Goal: Participate in discussion: Engage in conversation with other users on a specific topic

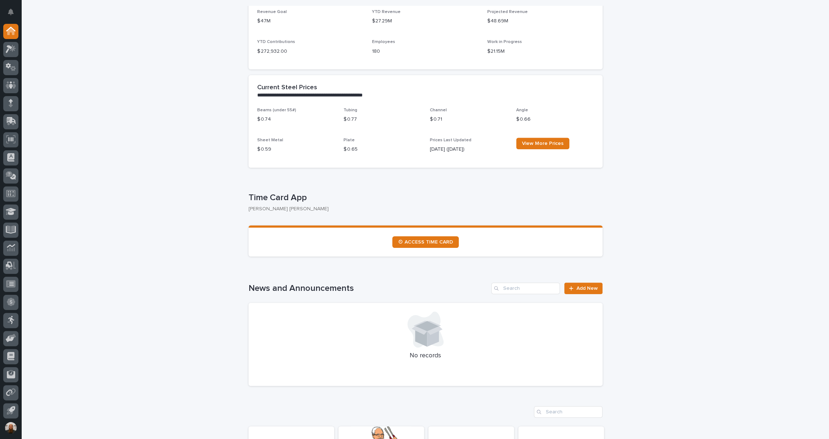
scroll to position [337, 0]
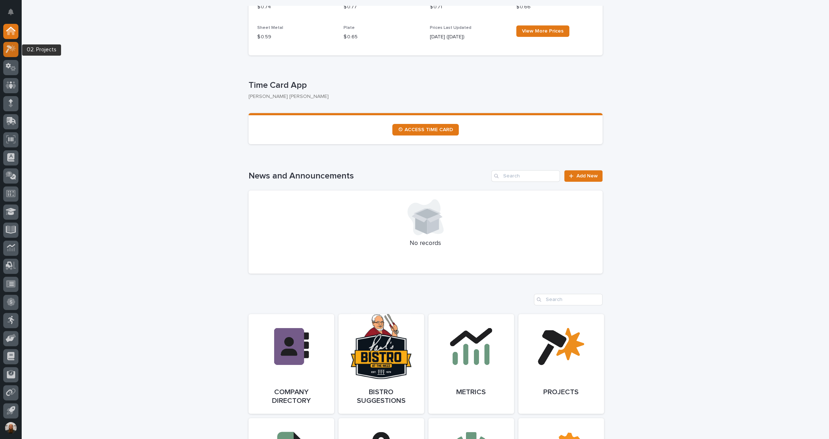
click at [10, 52] on icon at bounding box center [11, 49] width 10 height 8
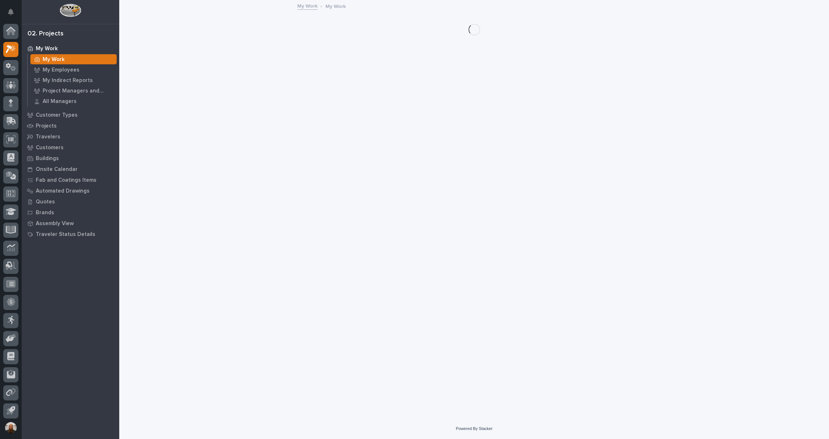
scroll to position [1, 0]
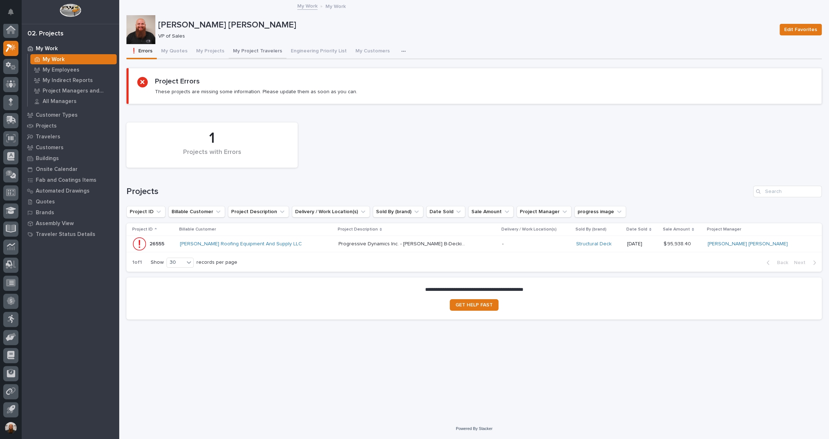
click at [255, 51] on button "My Project Travelers" at bounding box center [258, 51] width 58 height 15
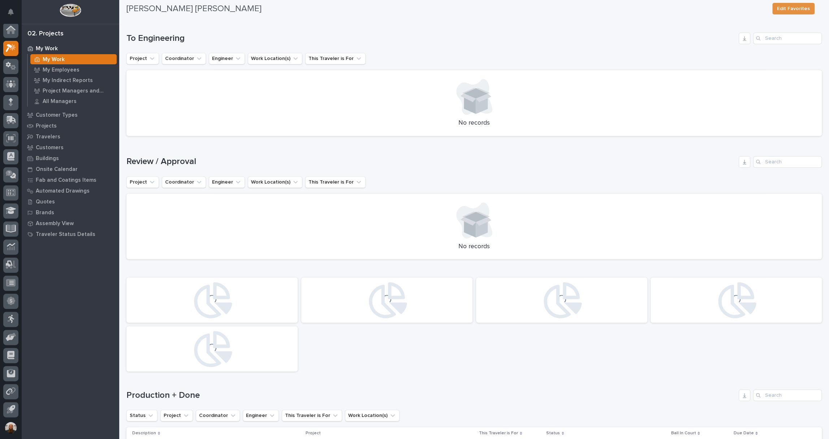
scroll to position [449, 0]
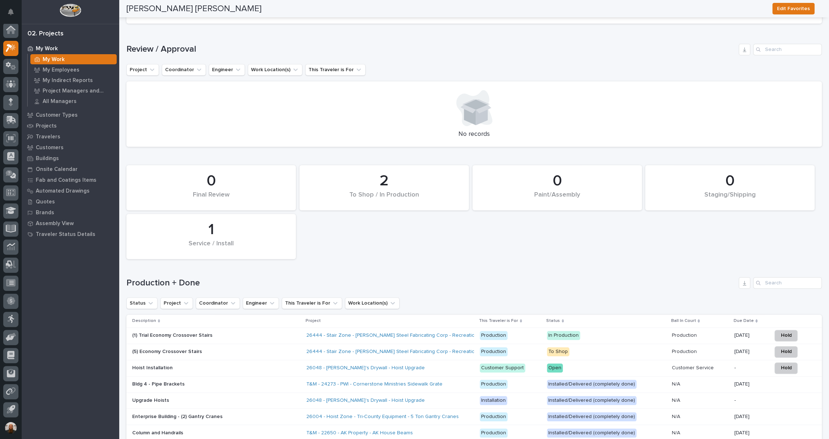
click at [232, 352] on p "(5) Economy Crossover Stairs" at bounding box center [195, 352] width 126 height 6
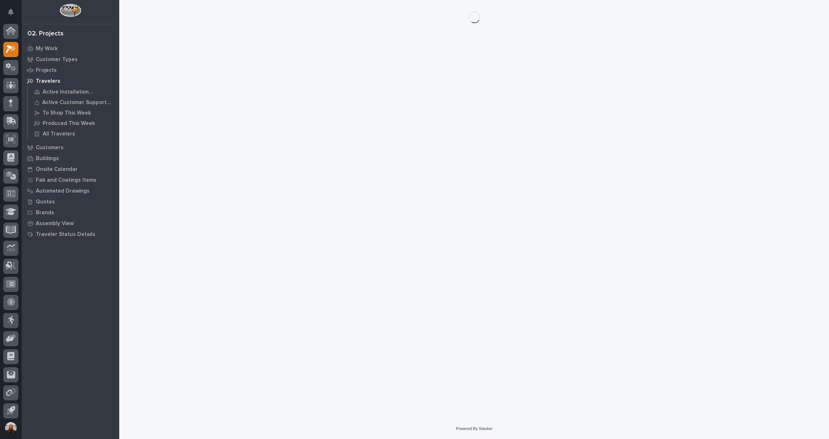
scroll to position [1, 0]
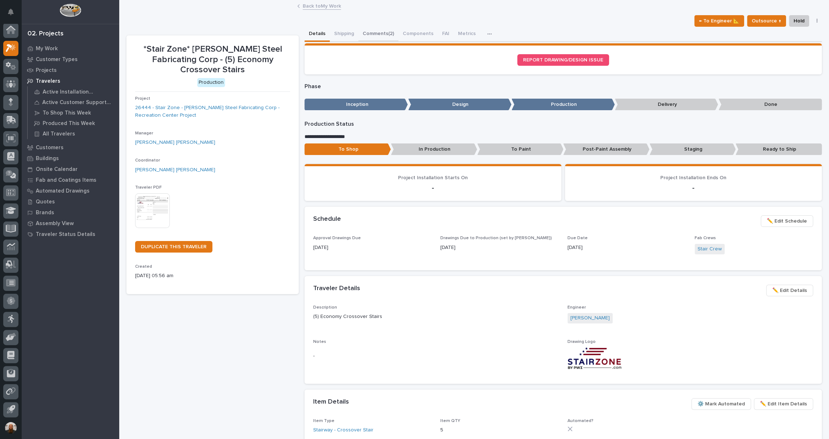
click at [384, 36] on button "Comments (2)" at bounding box center [378, 34] width 40 height 15
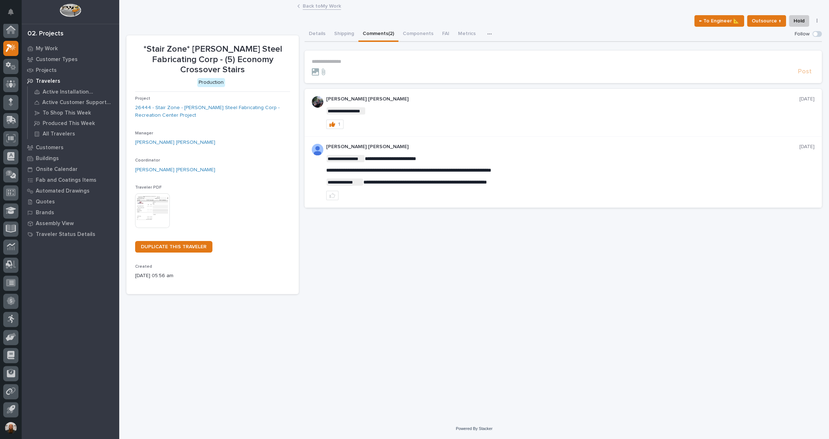
click at [363, 61] on p "**********" at bounding box center [563, 62] width 503 height 6
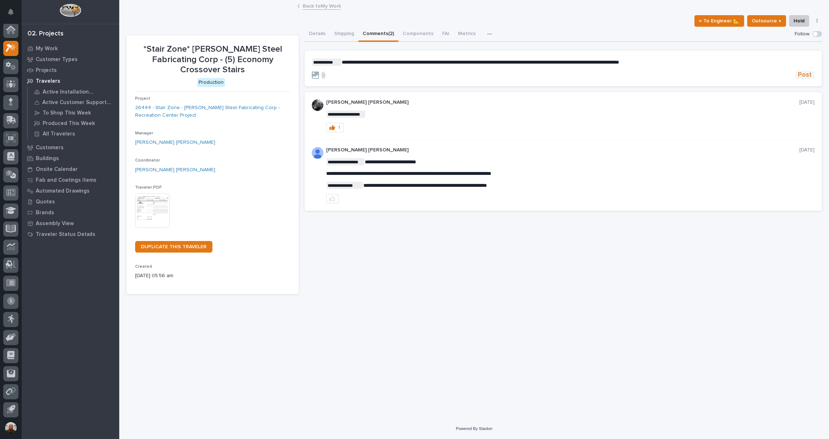
click at [804, 73] on span "Post" at bounding box center [805, 75] width 14 height 8
